Goal: Task Accomplishment & Management: Manage account settings

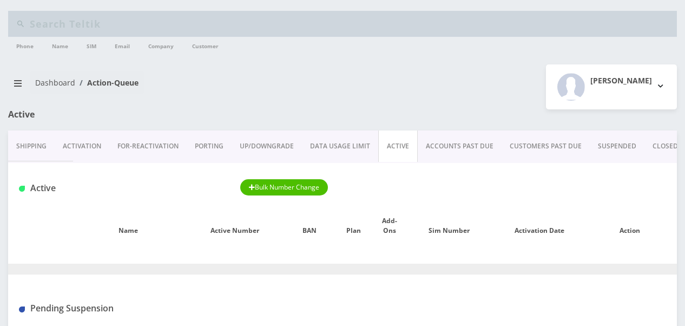
scroll to position [108, 0]
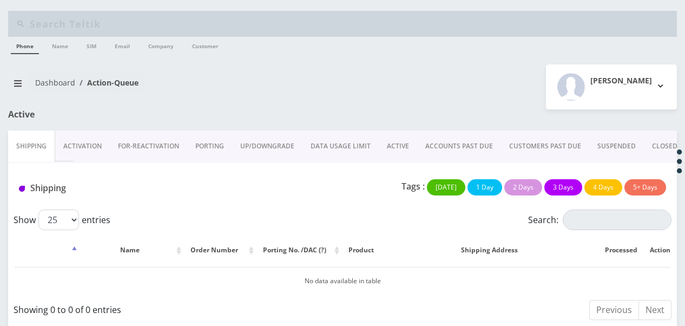
click at [417, 153] on link "ACCOUNTS PAST DUE" at bounding box center [459, 145] width 84 height 31
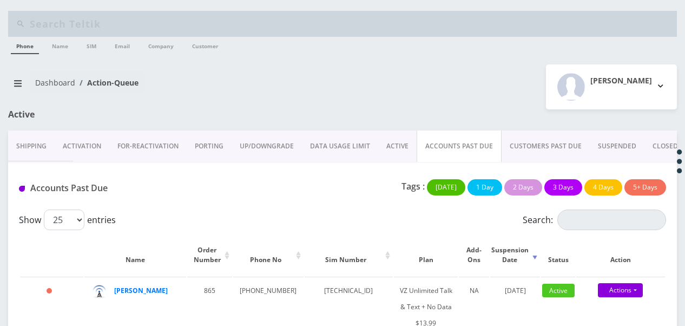
click at [395, 154] on link "ACTIVE" at bounding box center [397, 145] width 38 height 31
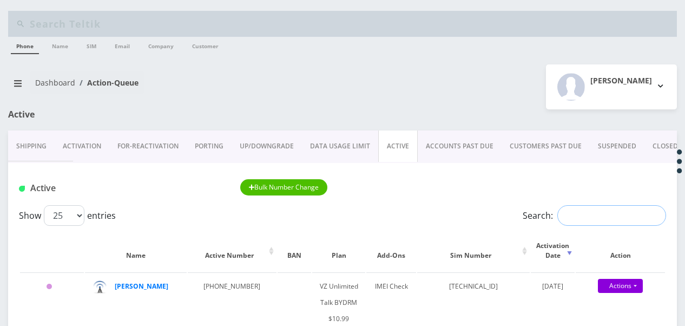
click at [559, 215] on input "Search:" at bounding box center [611, 215] width 109 height 21
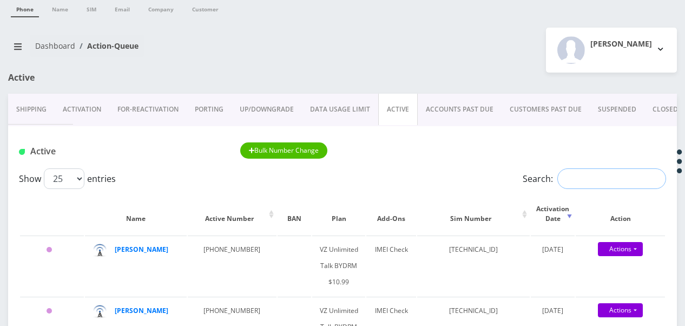
scroll to position [54, 0]
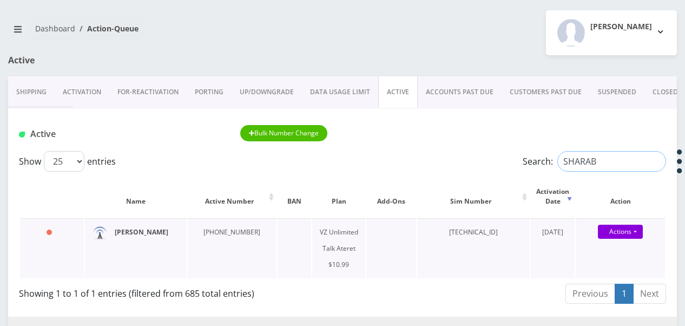
type input "SHARAB"
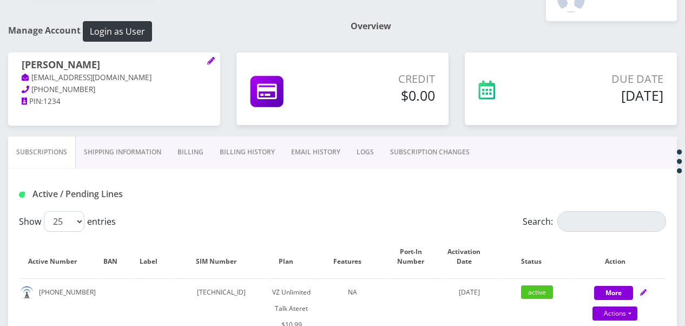
scroll to position [162, 0]
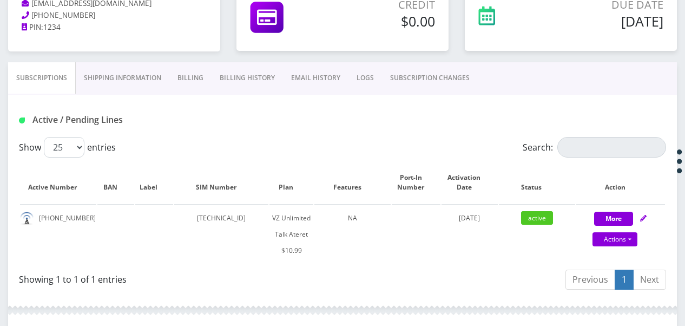
click at [423, 72] on link "SUBSCRIPTION CHANGES" at bounding box center [430, 77] width 96 height 31
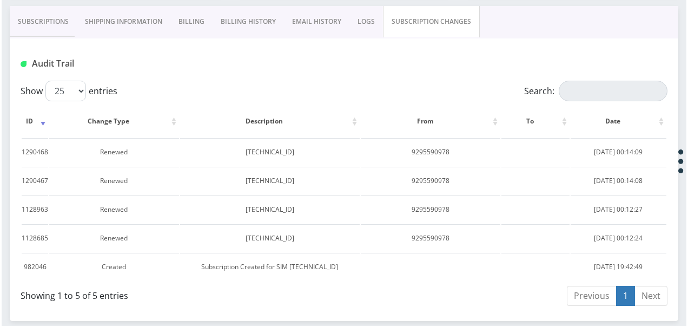
scroll to position [156, 0]
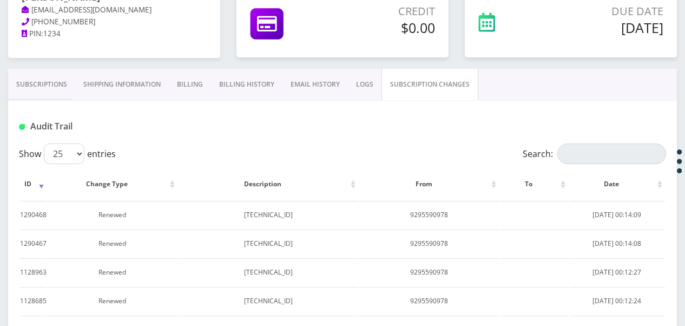
click at [29, 91] on link "Subscriptions" at bounding box center [41, 84] width 67 height 31
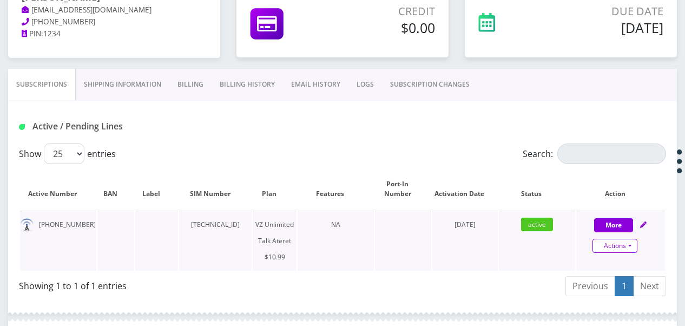
click at [632, 249] on link "Actions" at bounding box center [614, 245] width 45 height 14
select select "483"
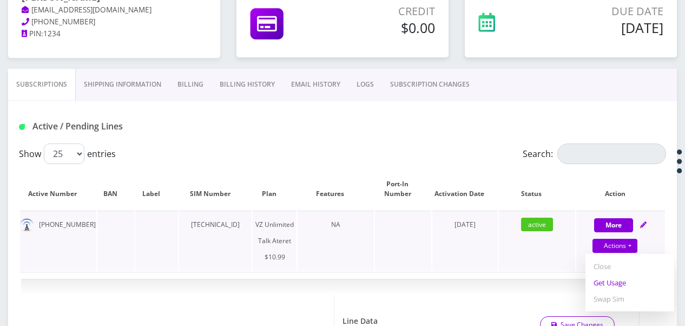
click at [618, 285] on link "Get Usage" at bounding box center [629, 282] width 89 height 16
select select "483"
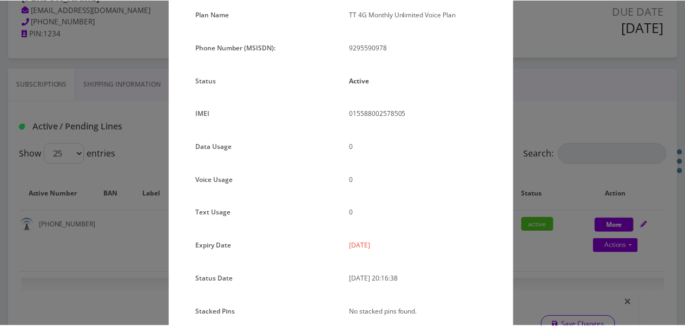
scroll to position [132, 0]
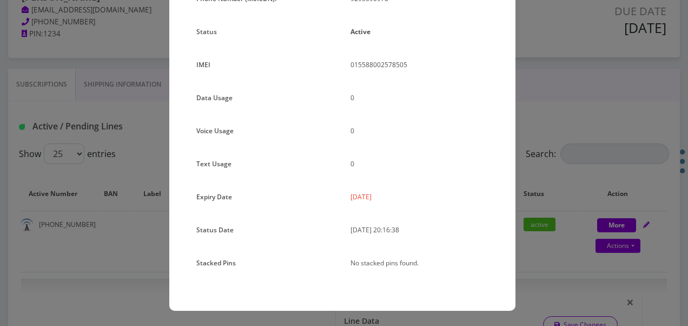
click at [552, 237] on div "× Subscription Info Plan Name TT 4G Monthly Unlimited Voice Plan Phone Number (…" at bounding box center [344, 163] width 688 height 326
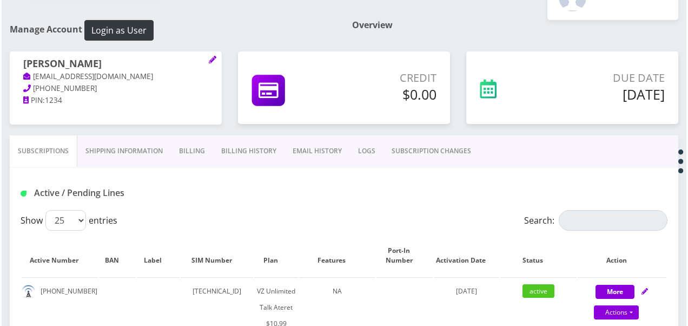
scroll to position [145, 0]
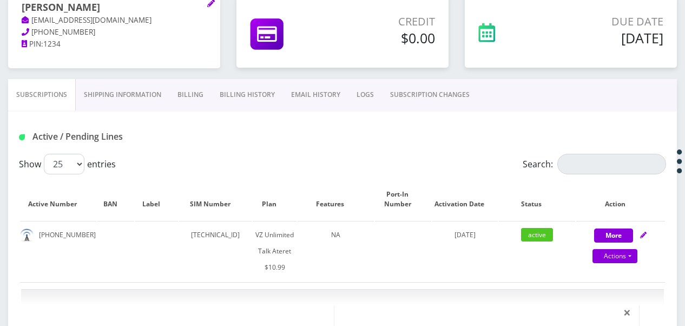
click at [423, 90] on link "SUBSCRIPTION CHANGES" at bounding box center [430, 94] width 96 height 31
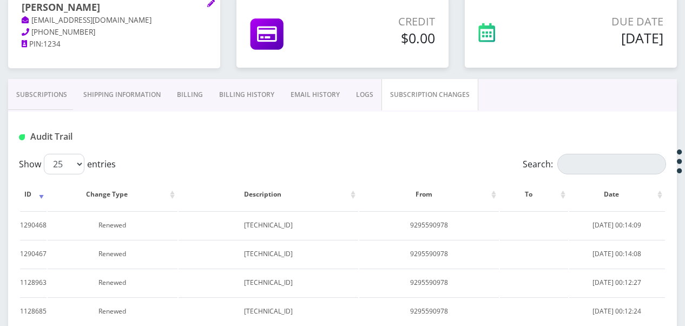
drag, startPoint x: 26, startPoint y: 120, endPoint x: 39, endPoint y: 111, distance: 14.8
click at [29, 117] on div "Audit Trail" at bounding box center [342, 132] width 668 height 42
click at [40, 109] on link "Subscriptions" at bounding box center [41, 94] width 67 height 31
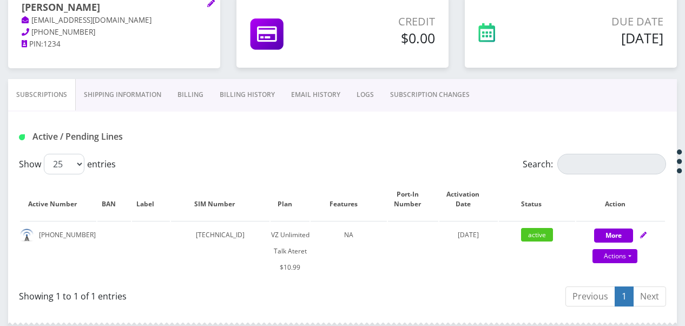
click at [405, 94] on link "SUBSCRIPTION CHANGES" at bounding box center [430, 94] width 96 height 31
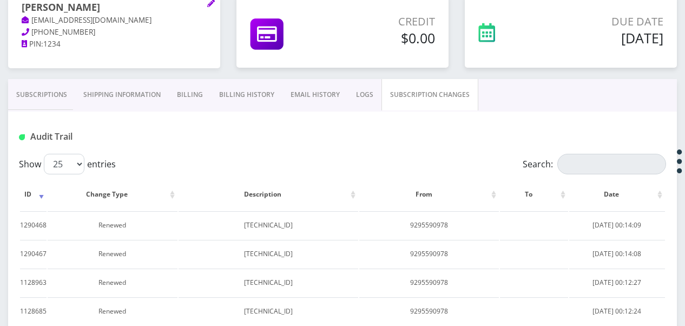
click at [16, 104] on link "Subscriptions" at bounding box center [41, 94] width 67 height 31
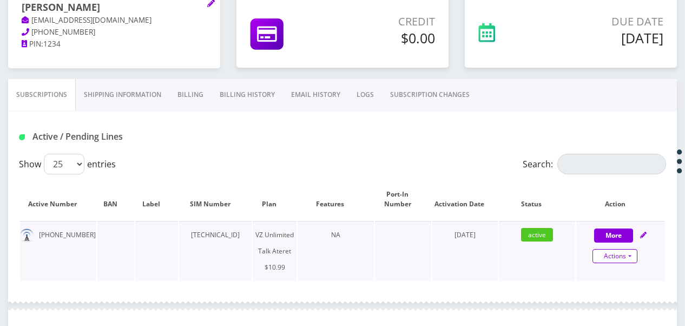
click at [636, 254] on link "Actions" at bounding box center [614, 256] width 45 height 14
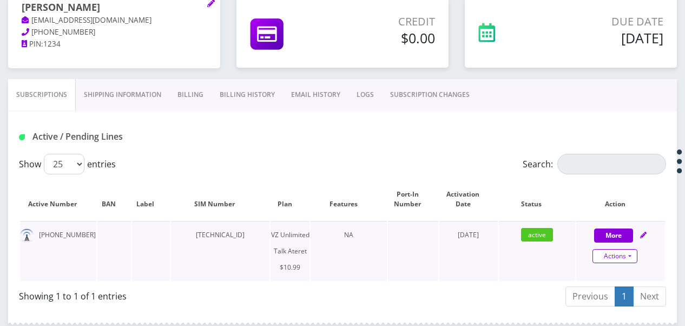
click at [633, 260] on link "Actions" at bounding box center [614, 256] width 45 height 14
select select "483"
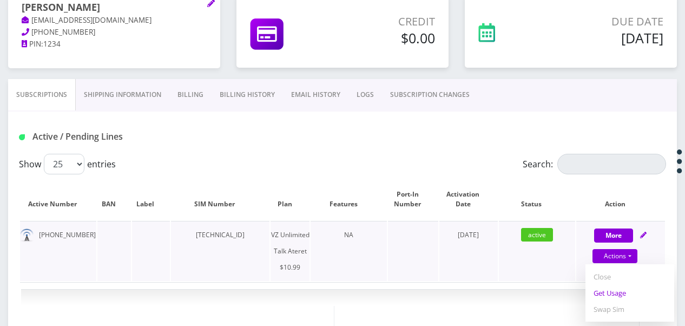
click at [623, 291] on link "Get Usage" at bounding box center [629, 292] width 89 height 16
select select "483"
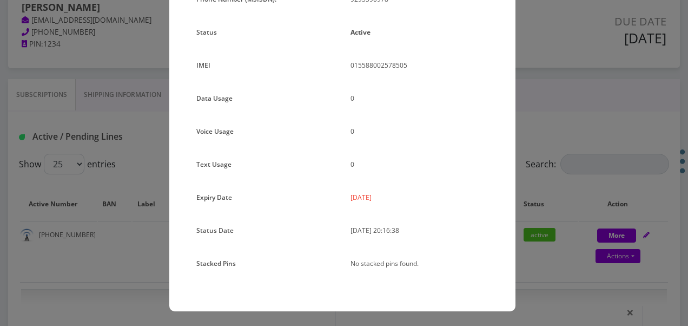
scroll to position [132, 0]
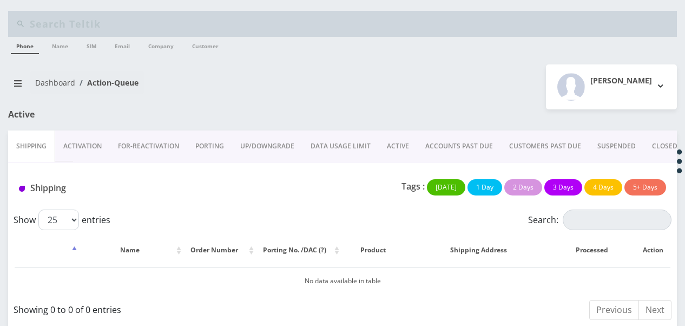
click at [400, 142] on link "ACTIVE" at bounding box center [398, 145] width 38 height 31
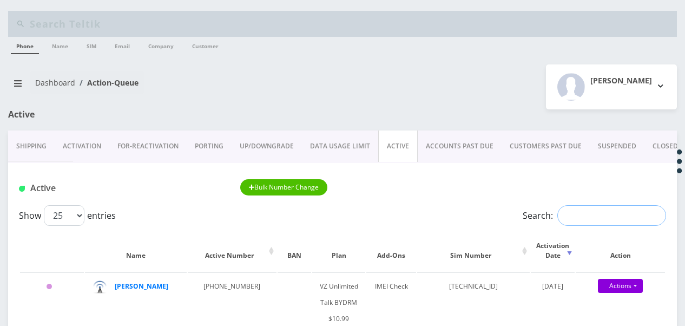
click at [593, 209] on input "Search:" at bounding box center [611, 215] width 109 height 21
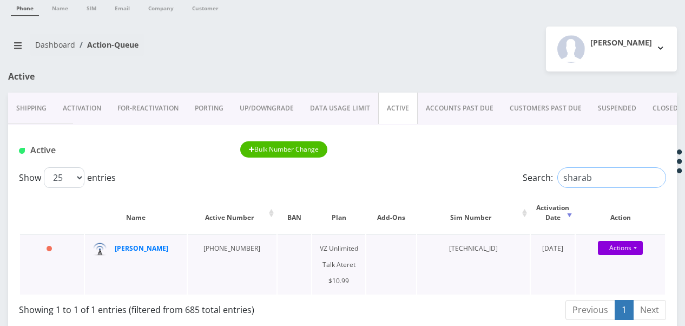
scroll to position [54, 0]
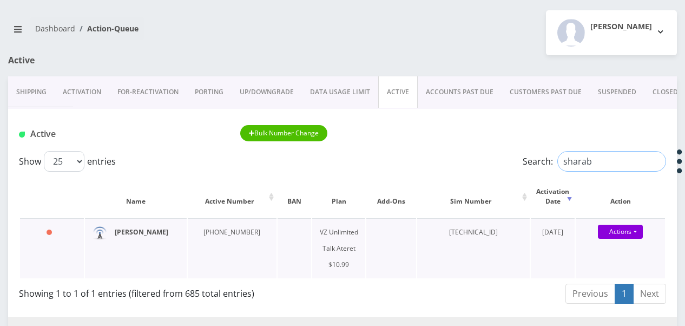
type input "sharab"
drag, startPoint x: 151, startPoint y: 233, endPoint x: 203, endPoint y: 274, distance: 66.2
click at [203, 274] on td "929-559-0978" at bounding box center [232, 248] width 89 height 60
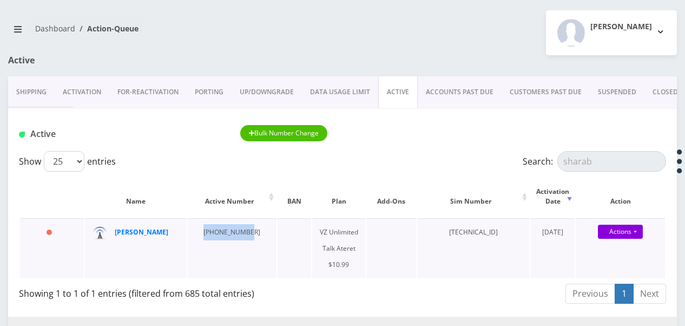
drag, startPoint x: 198, startPoint y: 233, endPoint x: 244, endPoint y: 230, distance: 46.0
click at [244, 230] on td "929-559-0978" at bounding box center [232, 248] width 89 height 60
drag, startPoint x: 244, startPoint y: 230, endPoint x: 211, endPoint y: 235, distance: 33.9
copy td "929-559-0978"
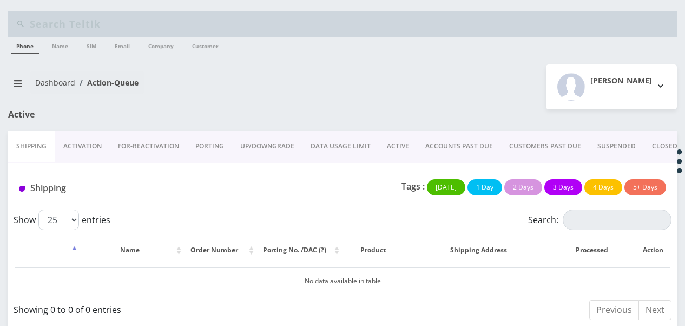
click at [80, 152] on link "Activation" at bounding box center [82, 145] width 55 height 31
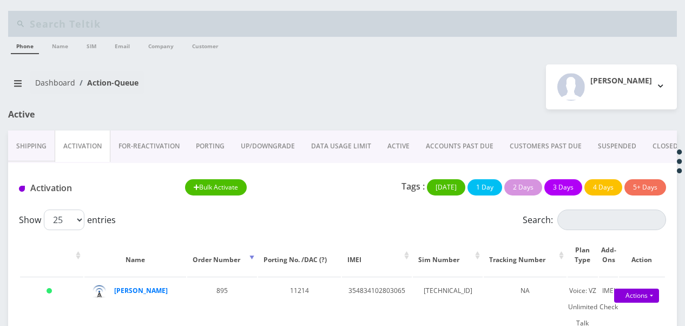
click at [281, 104] on div "Dashboard Action-Queue [PERSON_NAME] Logout" at bounding box center [342, 86] width 685 height 45
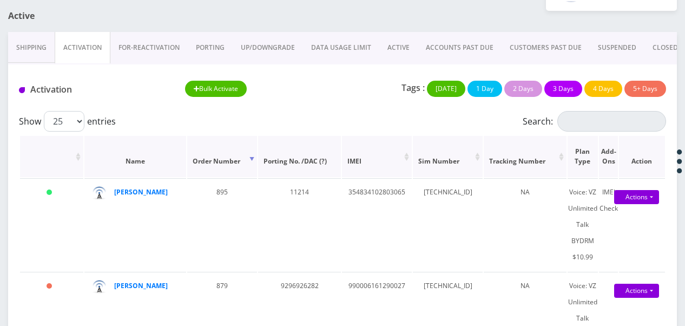
scroll to position [108, 0]
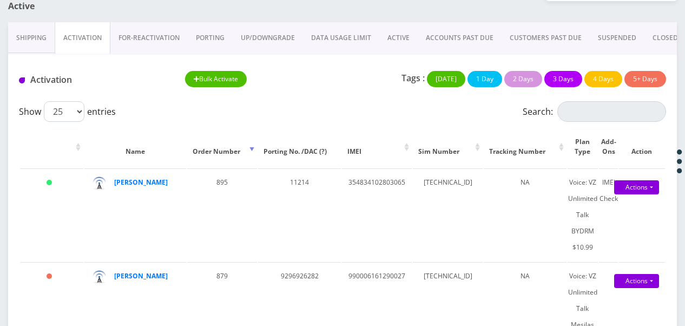
click at [199, 38] on link "PORTING" at bounding box center [210, 37] width 45 height 31
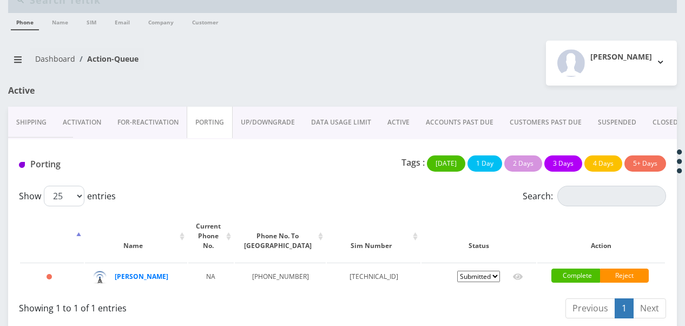
scroll to position [34, 0]
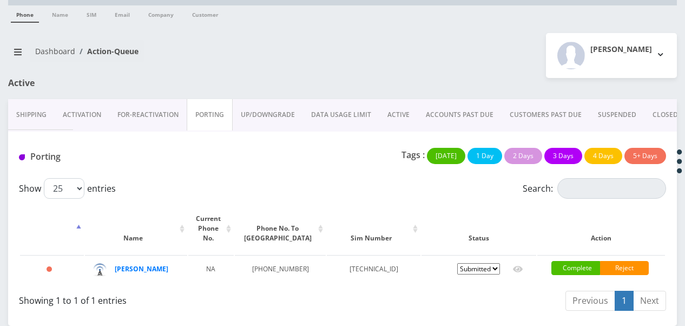
click at [86, 117] on link "Activation" at bounding box center [82, 114] width 55 height 31
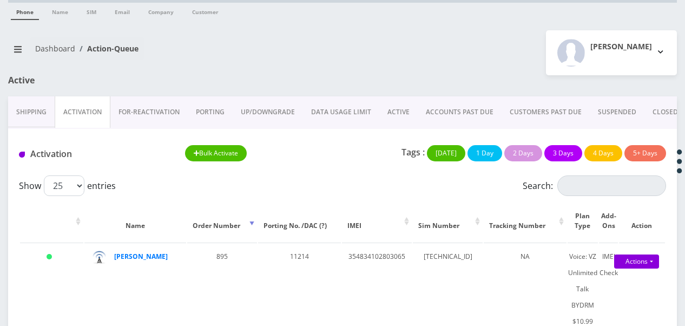
click at [218, 110] on link "PORTING" at bounding box center [210, 111] width 45 height 31
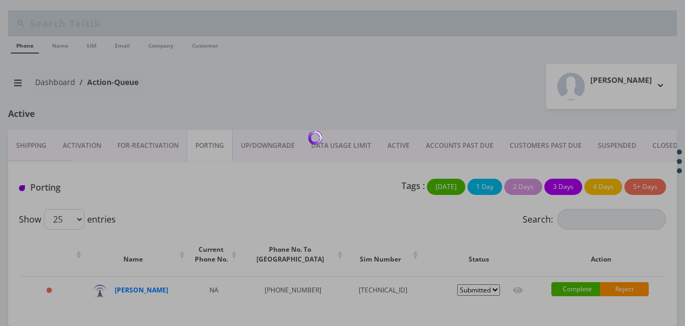
scroll to position [34, 0]
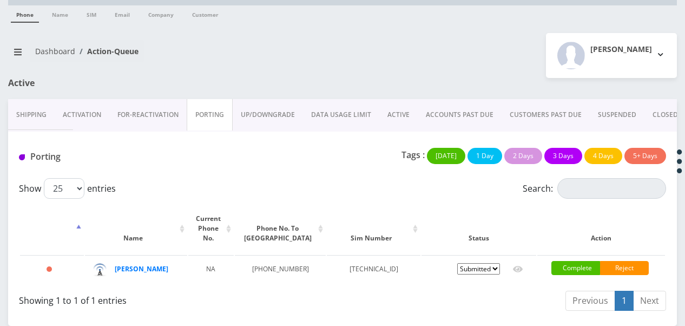
click at [417, 108] on link "ACCOUNTS PAST DUE" at bounding box center [459, 114] width 84 height 31
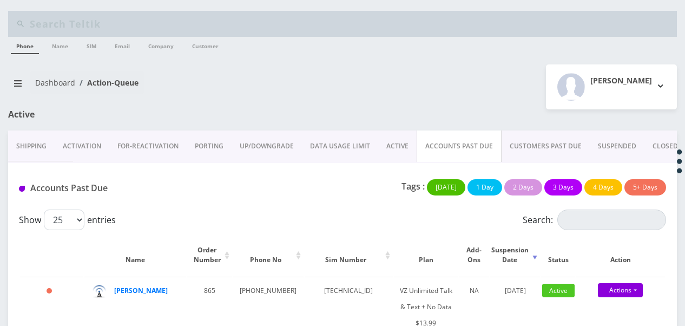
click at [396, 140] on link "ACTIVE" at bounding box center [397, 145] width 38 height 31
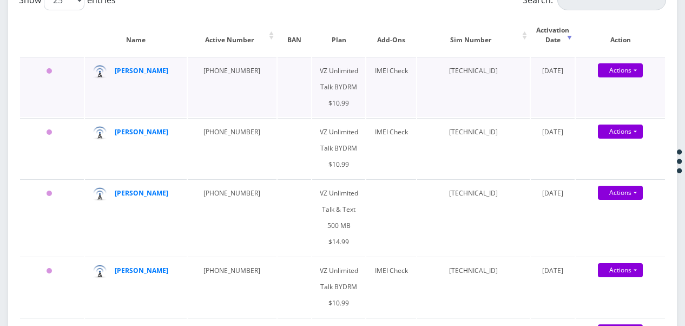
scroll to position [216, 0]
